Goal: Information Seeking & Learning: Find specific fact

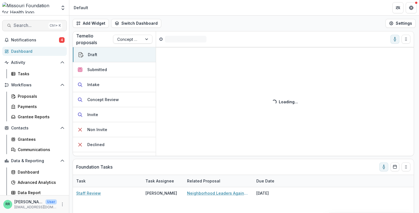
click at [29, 27] on span "Search..." at bounding box center [30, 25] width 33 height 5
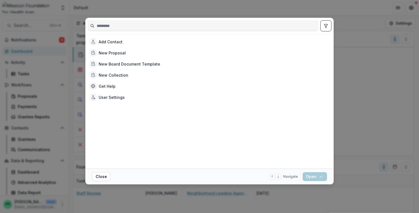
click at [122, 27] on input at bounding box center [203, 25] width 230 height 9
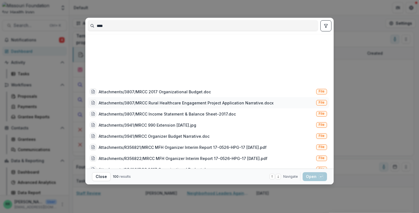
scroll to position [979, 0]
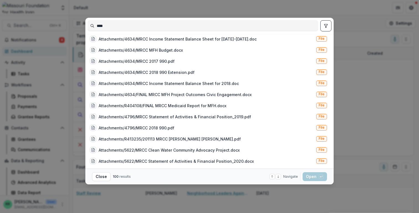
type input "****"
click at [328, 26] on icon "toggle filters" at bounding box center [326, 26] width 4 height 4
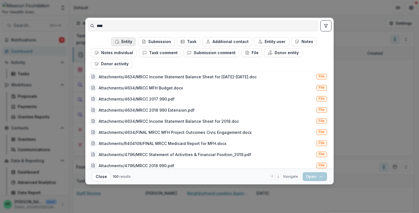
click at [128, 40] on button "Entity" at bounding box center [123, 41] width 25 height 9
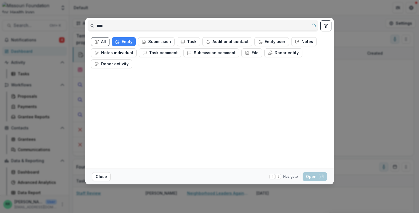
scroll to position [0, 0]
click at [142, 78] on div "[US_STATE] Rural Crisis Center" at bounding box center [128, 80] width 59 height 6
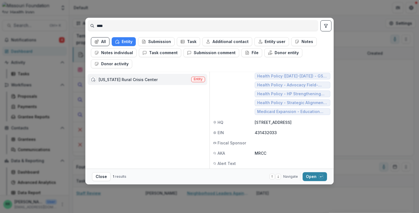
scroll to position [96, 0]
drag, startPoint x: 255, startPoint y: 116, endPoint x: 291, endPoint y: 116, distance: 36.3
click at [291, 119] on p "[STREET_ADDRESS]" at bounding box center [293, 122] width 76 height 6
copy p "[STREET_ADDRESS]"
click at [297, 120] on p "[STREET_ADDRESS]" at bounding box center [293, 122] width 76 height 6
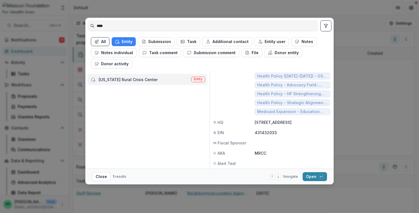
click at [256, 120] on p "[STREET_ADDRESS]" at bounding box center [293, 122] width 76 height 6
copy p "65201"
